Goal: Task Accomplishment & Management: Complete application form

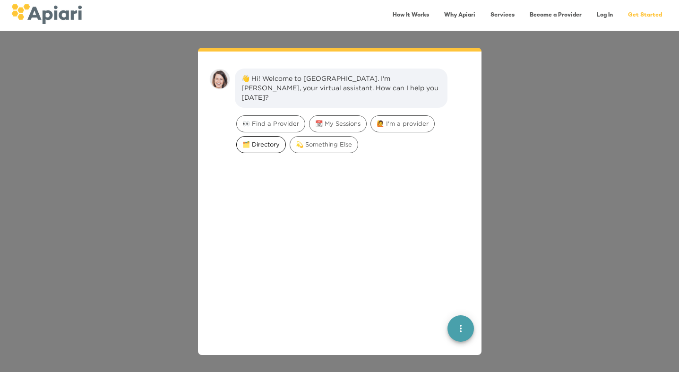
scroll to position [13, 0]
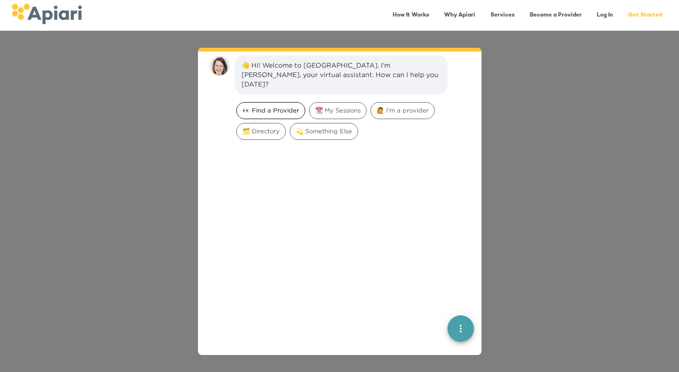
click at [276, 106] on span "👀 Find a Provider" at bounding box center [271, 110] width 68 height 9
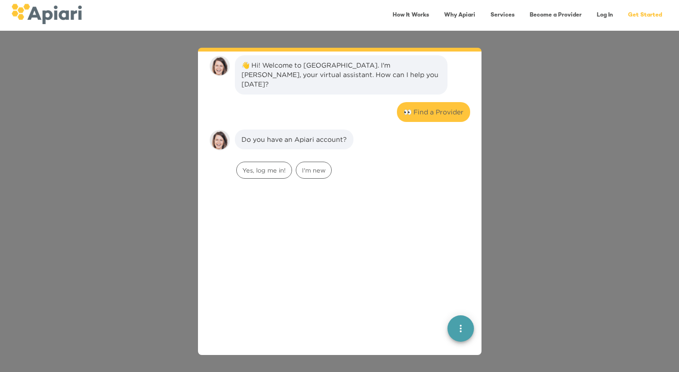
scroll to position [78, 0]
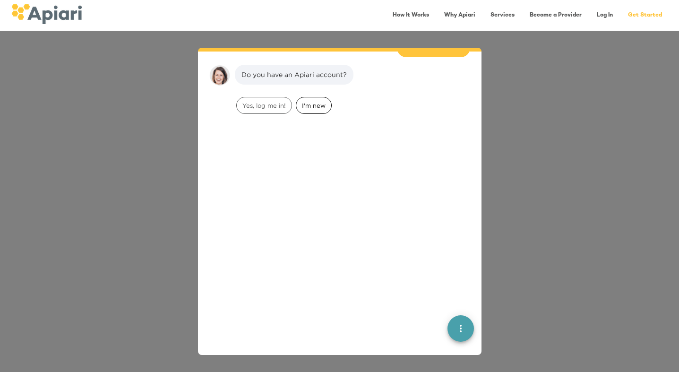
click at [312, 100] on div "I'm new" at bounding box center [314, 105] width 36 height 17
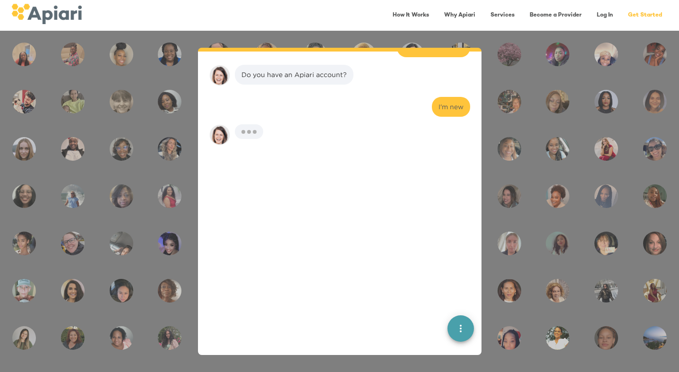
scroll to position [137, 0]
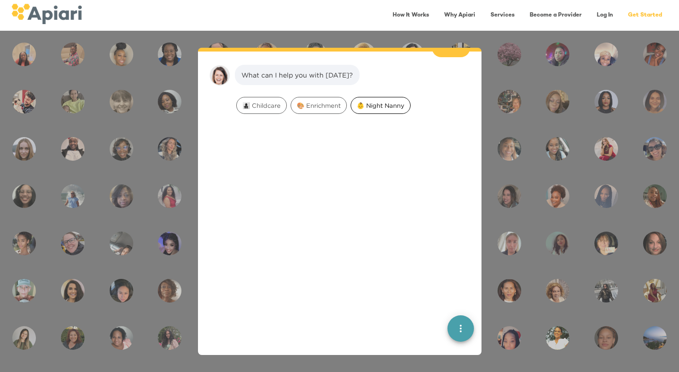
click at [372, 101] on span "👶 Night Nanny" at bounding box center [380, 105] width 59 height 9
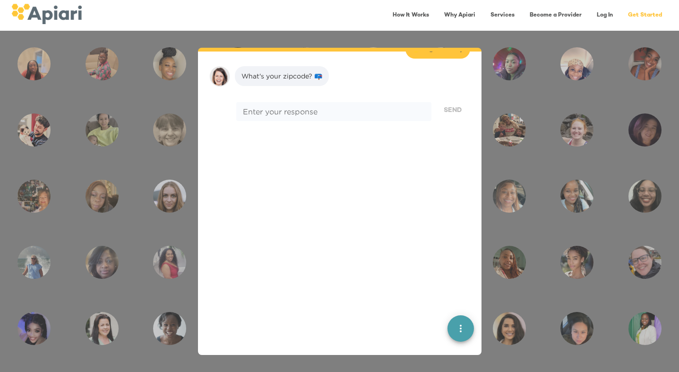
scroll to position [197, 0]
click at [271, 107] on div "* Enter your response" at bounding box center [333, 110] width 195 height 19
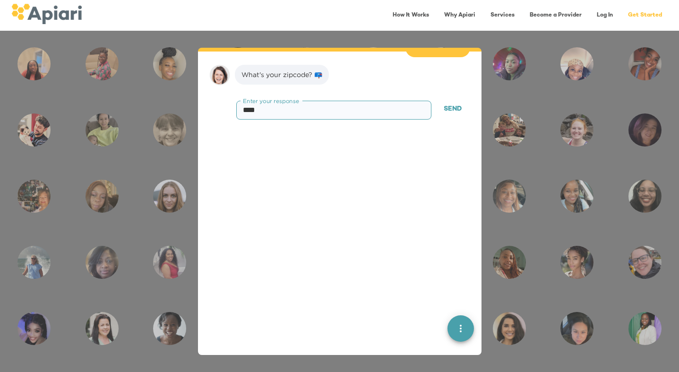
type textarea "*****"
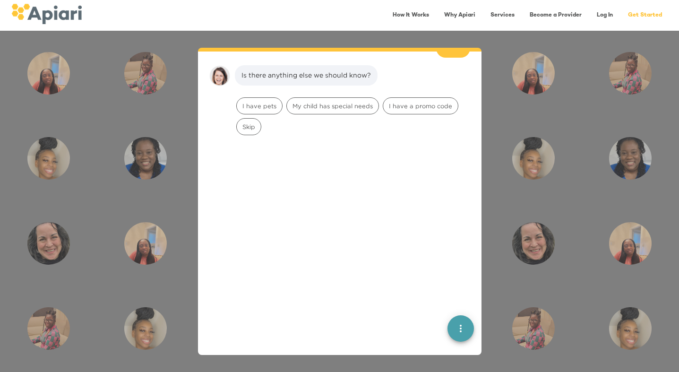
scroll to position [257, 0]
click at [253, 122] on span "Skip" at bounding box center [249, 126] width 24 height 9
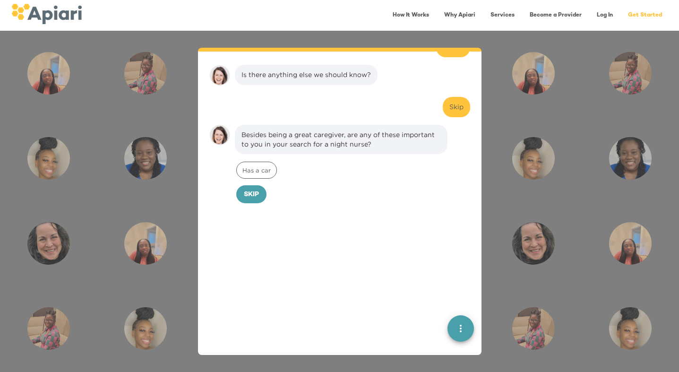
scroll to position [316, 0]
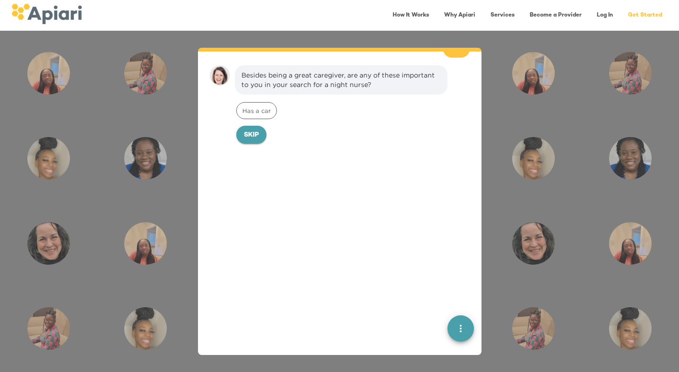
click at [259, 129] on span "Skip" at bounding box center [251, 135] width 15 height 12
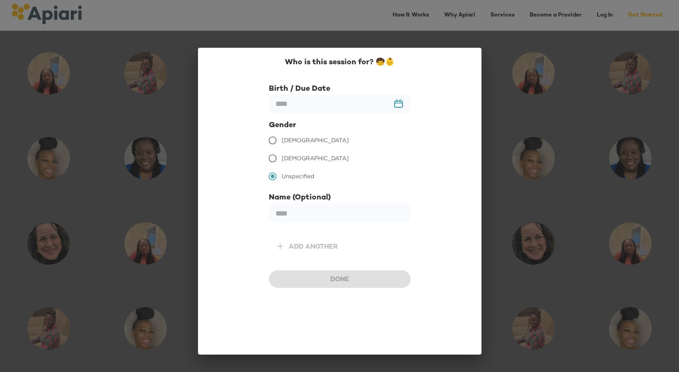
scroll to position [381, 0]
click at [400, 102] on input "text" at bounding box center [340, 103] width 142 height 18
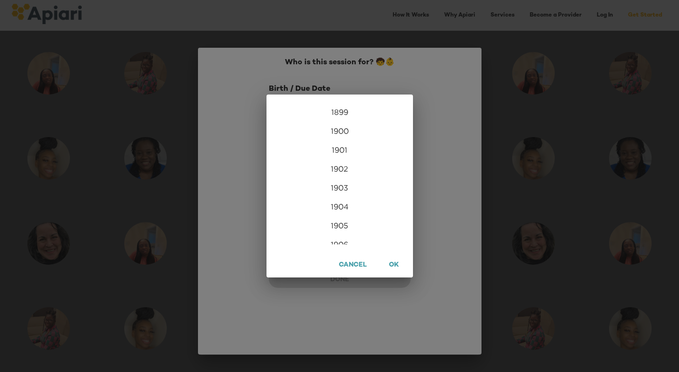
scroll to position [2286, 0]
click at [336, 208] on div "2025" at bounding box center [339, 211] width 146 height 19
click at [335, 195] on div "Aug" at bounding box center [339, 190] width 49 height 35
type input "**********"
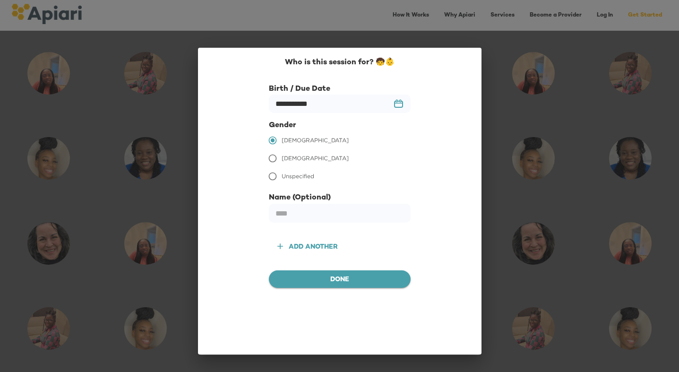
click at [299, 278] on span "Done" at bounding box center [339, 280] width 127 height 12
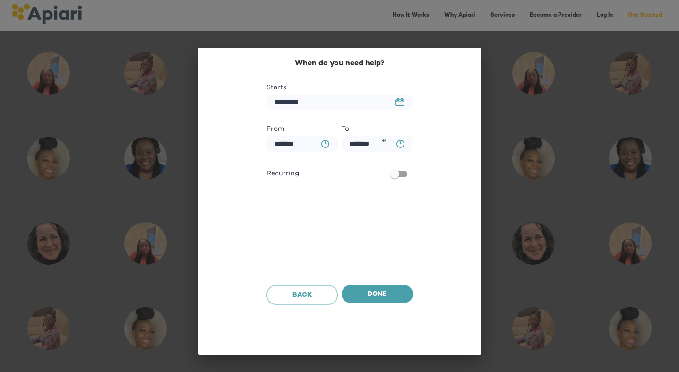
scroll to position [441, 0]
click at [393, 102] on button "23979DC4-A7E4-489C-88E7-37869341D308 Created with sketchtool." at bounding box center [400, 102] width 20 height 20
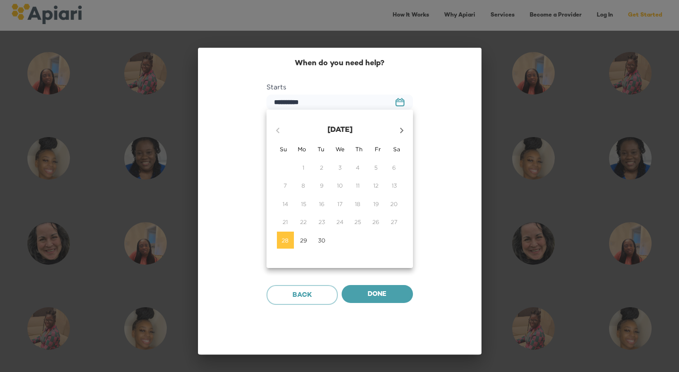
click at [398, 127] on icon "button" at bounding box center [401, 130] width 11 height 11
click at [340, 201] on p "15" at bounding box center [339, 204] width 5 height 8
type input "**********"
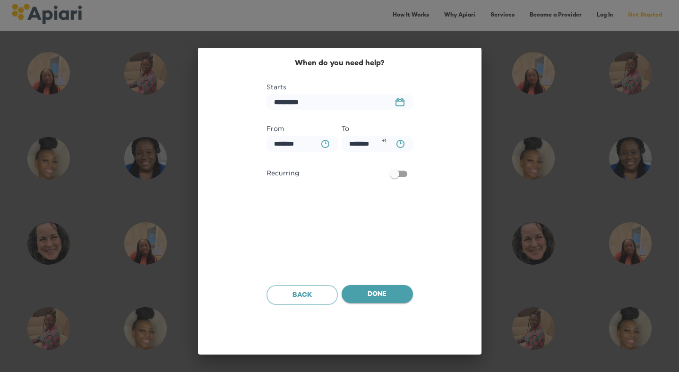
click at [361, 296] on span "Done" at bounding box center [377, 295] width 56 height 12
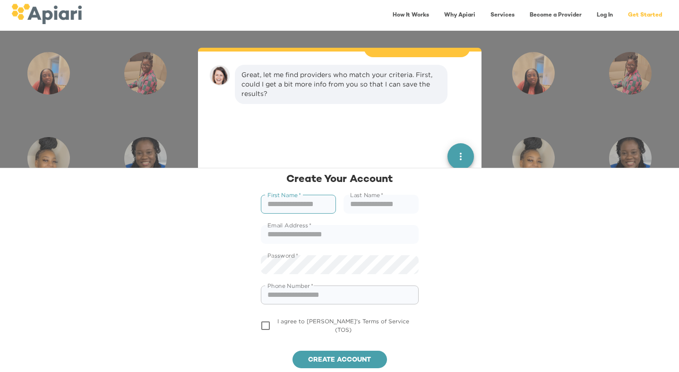
scroll to position [0, 0]
